Goal: Transaction & Acquisition: Book appointment/travel/reservation

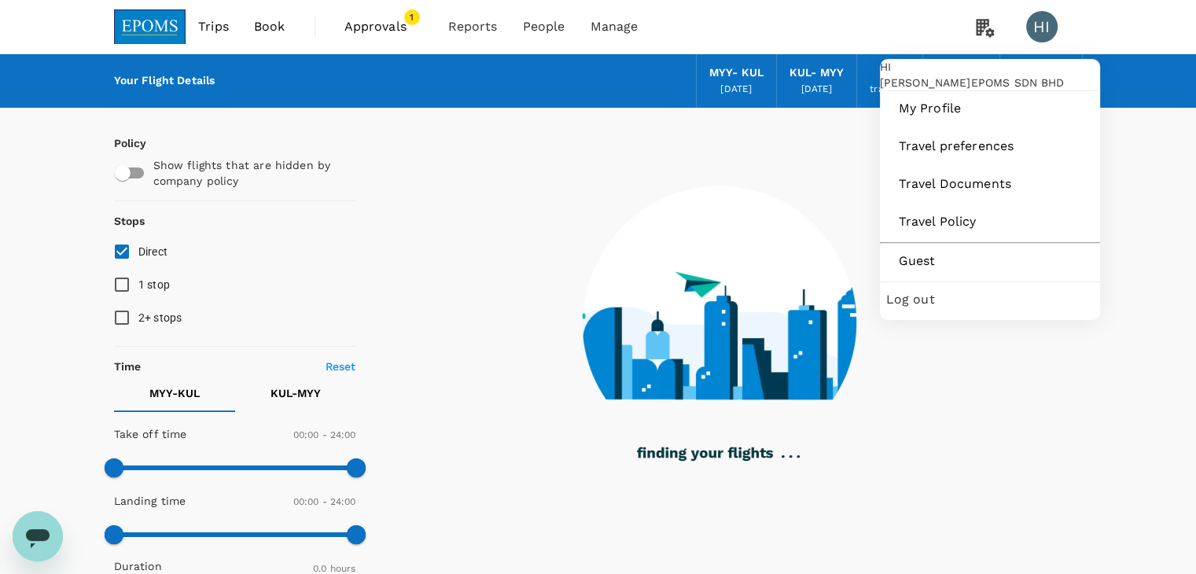
click at [942, 309] on span "Log out" at bounding box center [990, 299] width 208 height 19
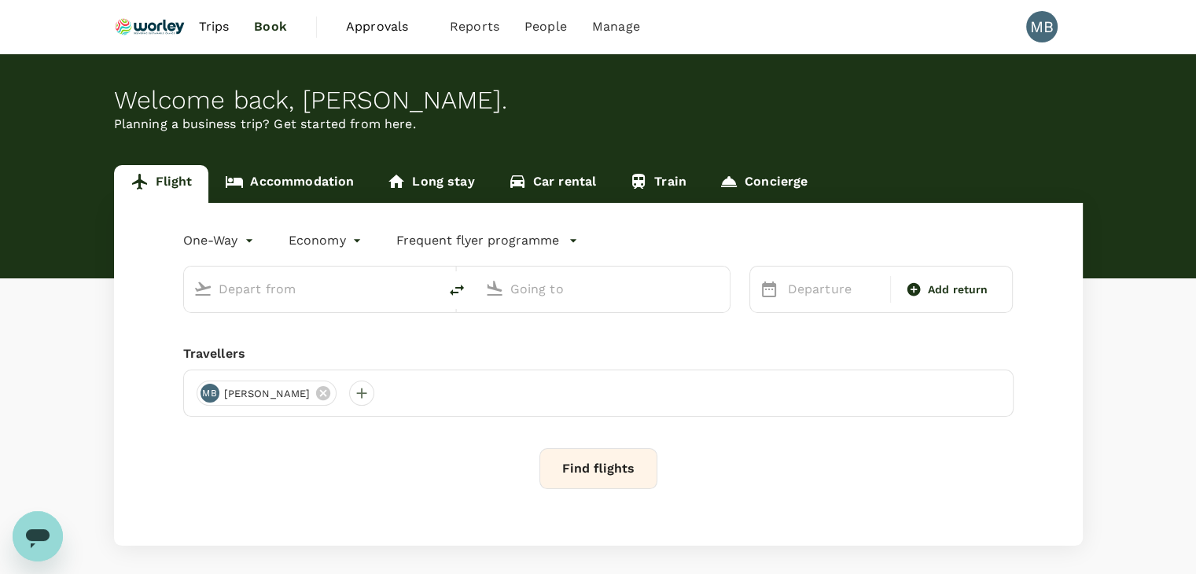
type input "Kuala Lumpur Intl ([GEOGRAPHIC_DATA])"
type input "[GEOGRAPHIC_DATA] (TGG)"
